Goal: Navigation & Orientation: Understand site structure

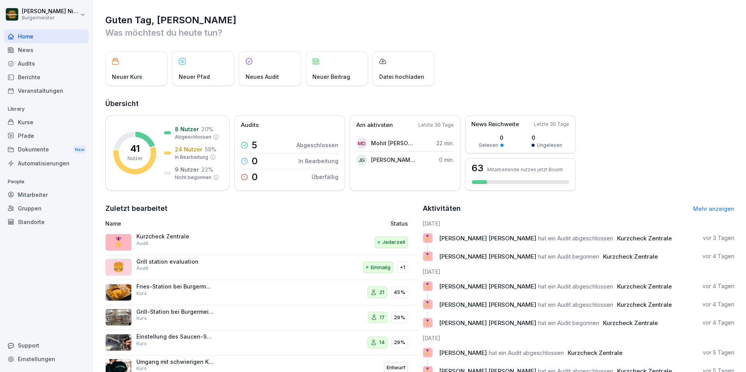
click at [23, 123] on div "Kurse" at bounding box center [46, 122] width 85 height 14
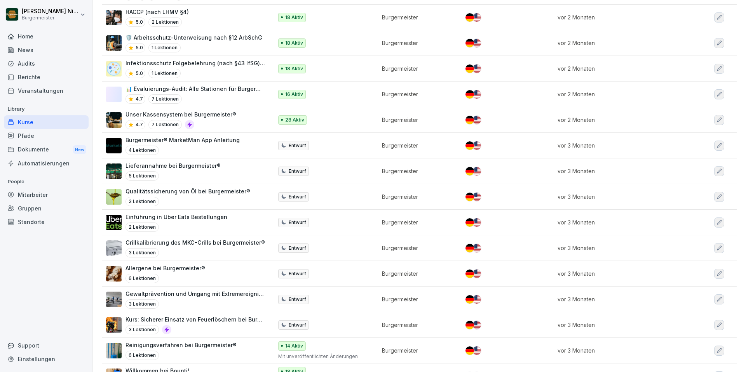
scroll to position [254, 0]
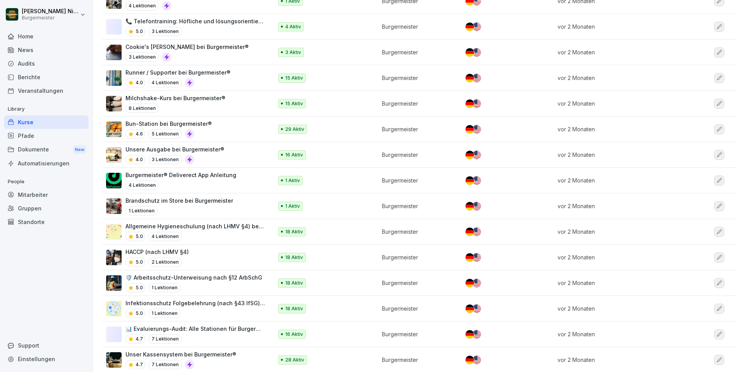
click at [24, 135] on div "Pfade" at bounding box center [46, 136] width 85 height 14
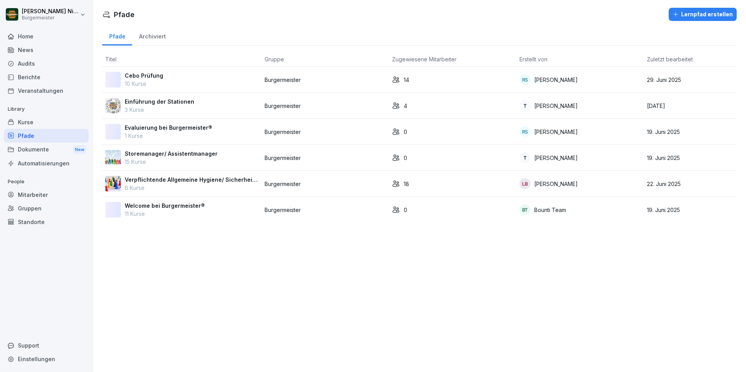
click at [159, 179] on p "Verpflichtende Allgemeine Hygiene/ Sicherheitsschulungen" at bounding box center [192, 180] width 134 height 8
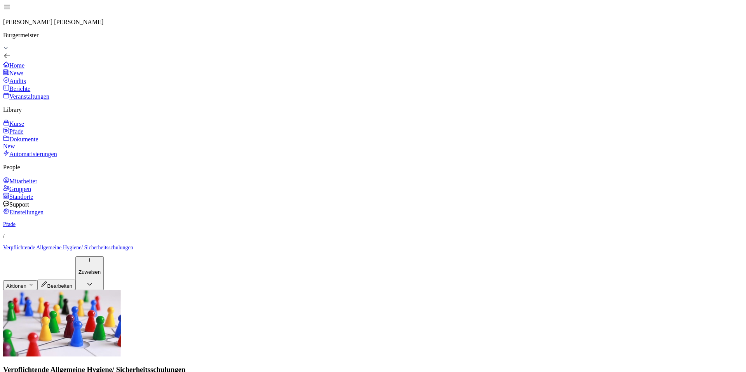
scroll to position [251, 0]
click at [28, 150] on div "Dokumente New" at bounding box center [373, 142] width 740 height 15
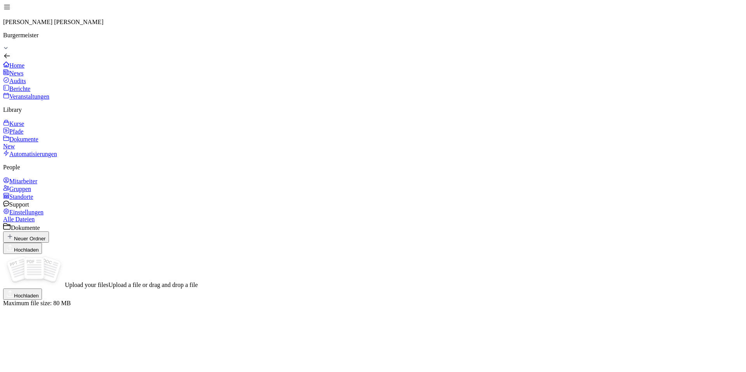
click at [19, 77] on div "Audits" at bounding box center [373, 81] width 740 height 8
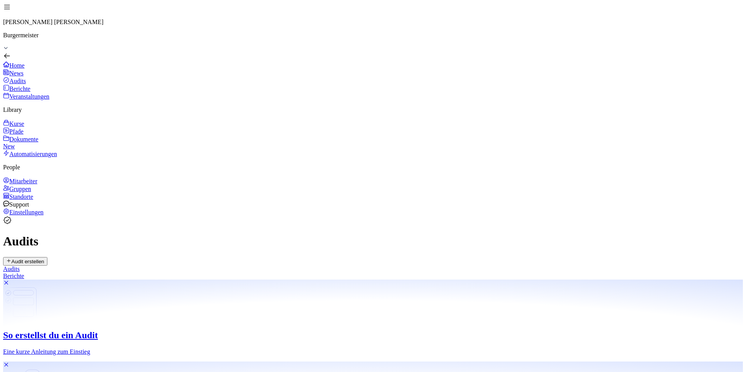
click at [150, 273] on div "Berichte" at bounding box center [373, 276] width 740 height 7
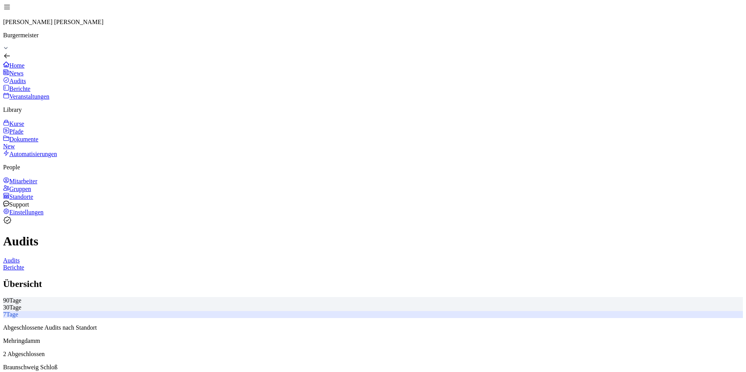
click at [110, 257] on div "Audits" at bounding box center [373, 260] width 740 height 7
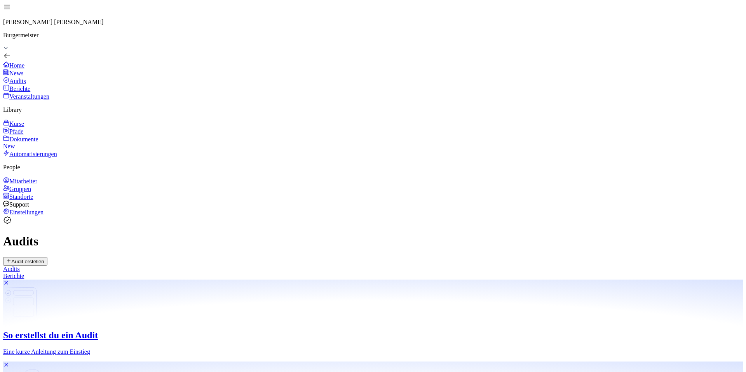
scroll to position [267, 0]
click at [24, 69] on div "News" at bounding box center [373, 73] width 740 height 8
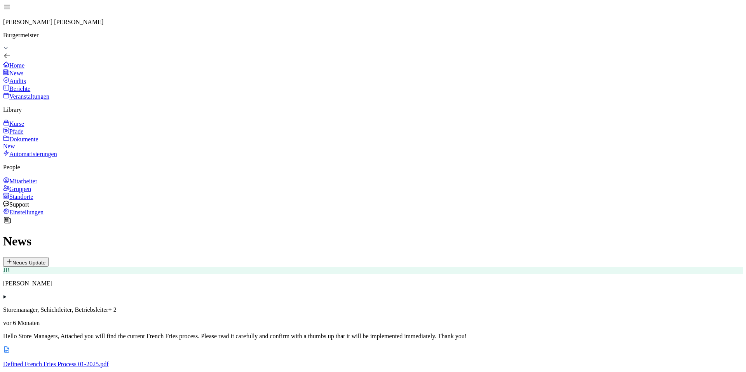
click at [26, 85] on div "Berichte" at bounding box center [373, 89] width 740 height 8
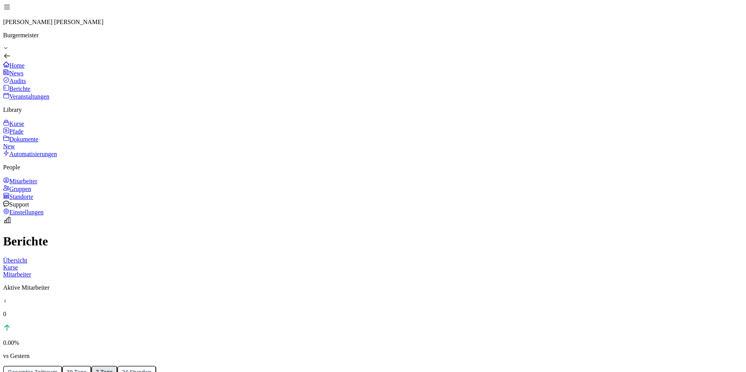
click at [21, 124] on div "Kurse" at bounding box center [373, 124] width 740 height 8
